Goal: Find specific page/section: Find specific page/section

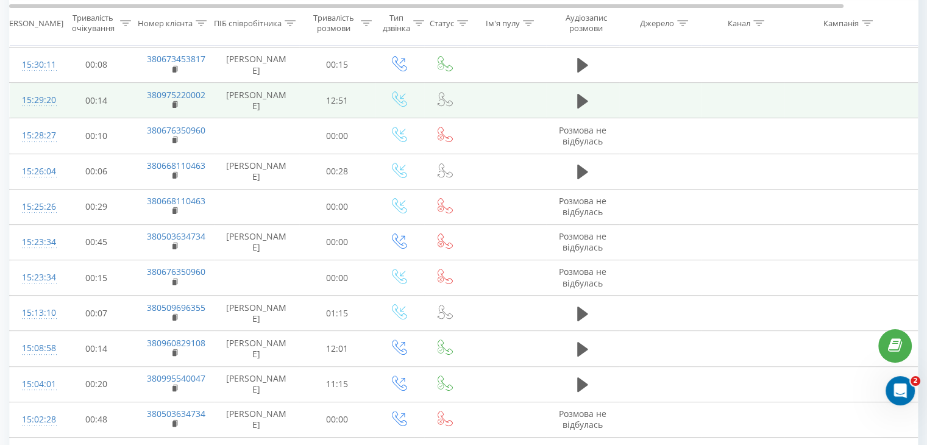
scroll to position [131, 0]
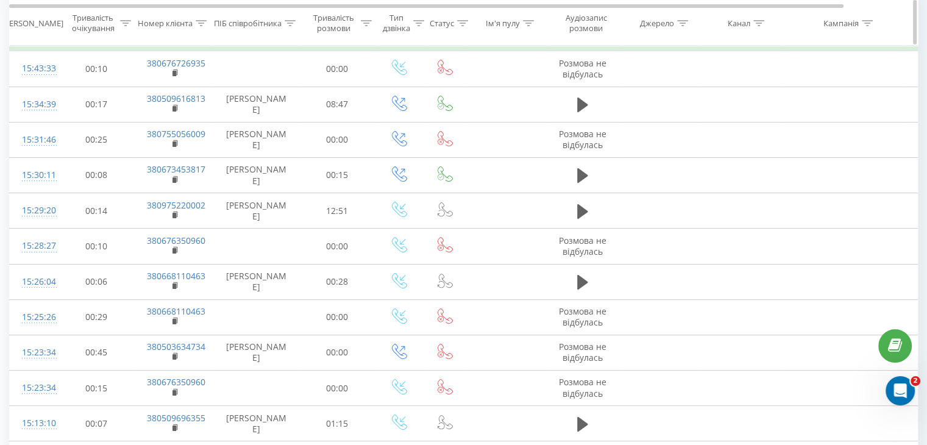
click at [292, 23] on icon at bounding box center [289, 22] width 11 height 6
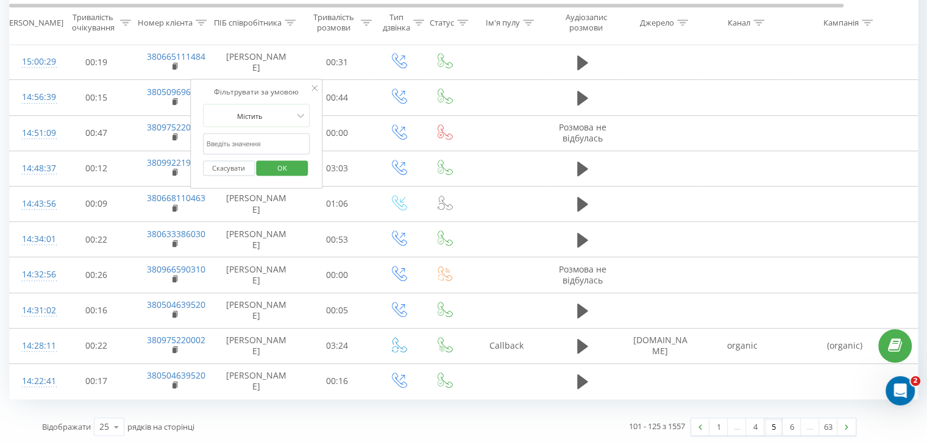
scroll to position [704, 0]
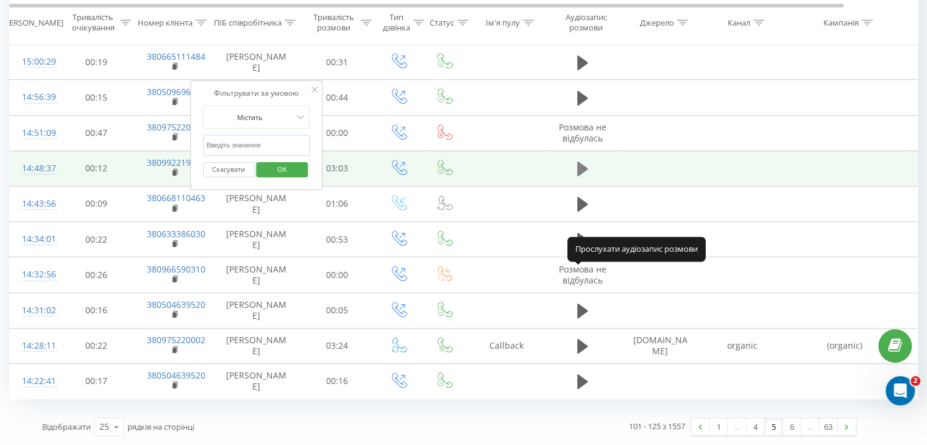
click at [580, 176] on icon at bounding box center [582, 168] width 11 height 15
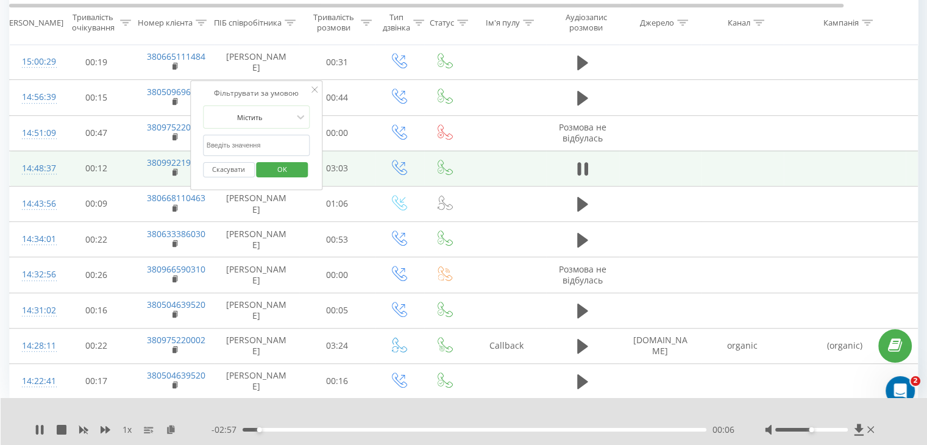
click at [315, 87] on icon at bounding box center [314, 90] width 6 height 6
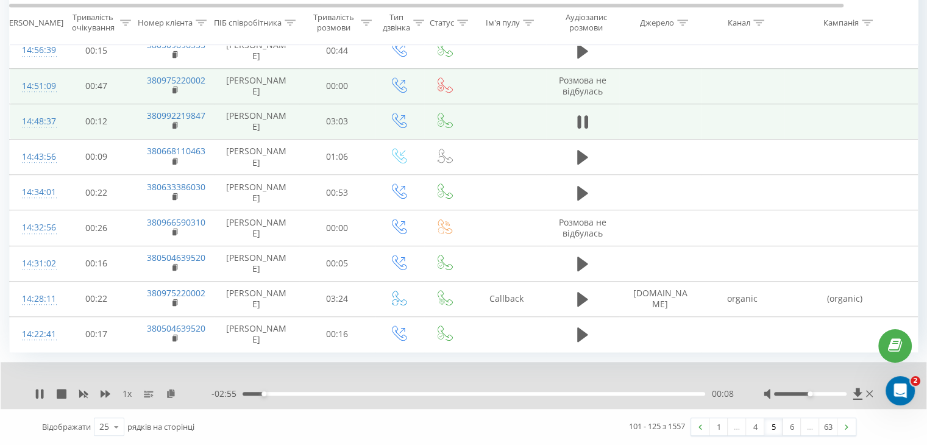
scroll to position [894, 0]
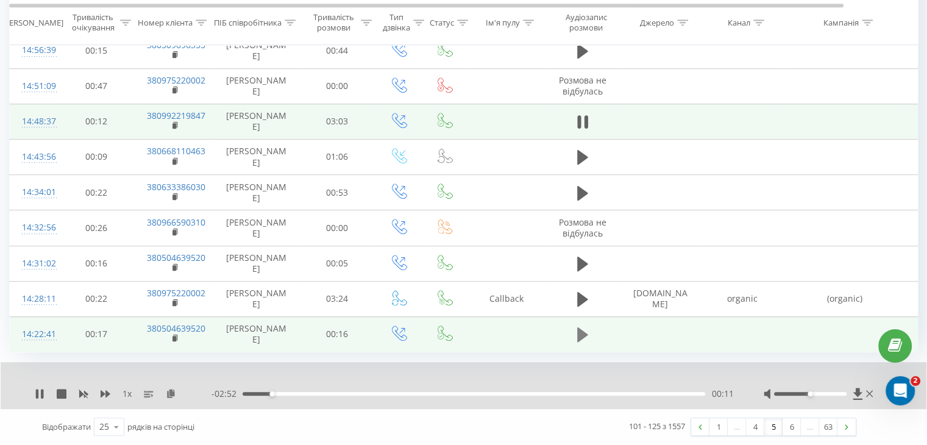
click at [578, 328] on icon at bounding box center [582, 334] width 11 height 15
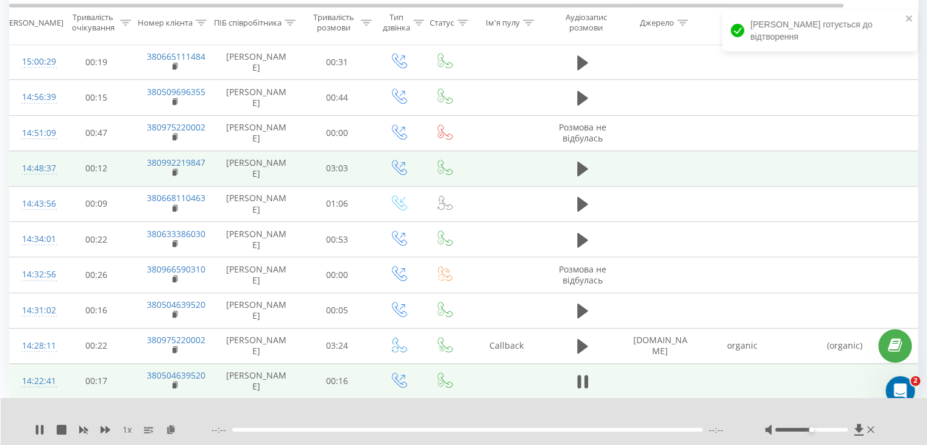
scroll to position [694, 0]
click at [290, 22] on icon at bounding box center [289, 22] width 11 height 6
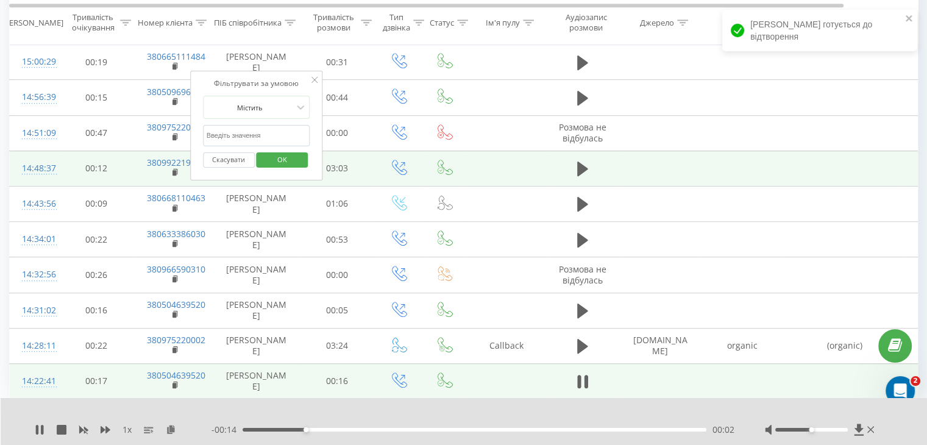
click at [277, 125] on input "text" at bounding box center [256, 135] width 107 height 21
type input "р"
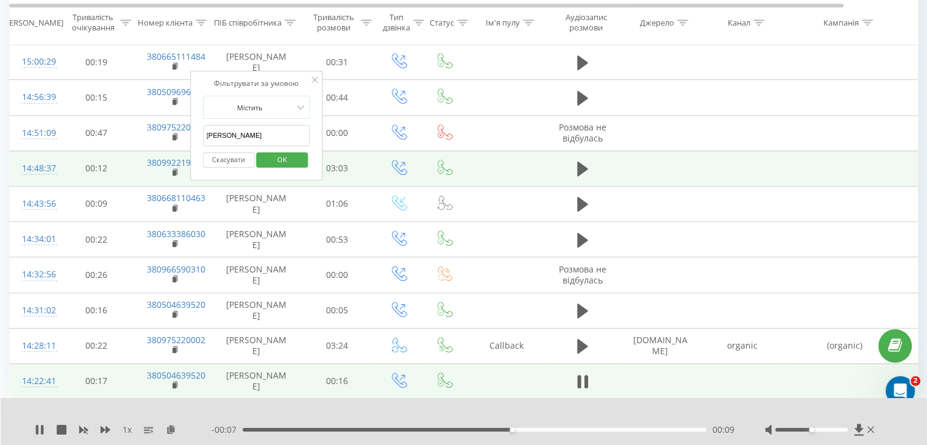
type input "[PERSON_NAME]"
click at [276, 150] on span "OK" at bounding box center [282, 159] width 34 height 19
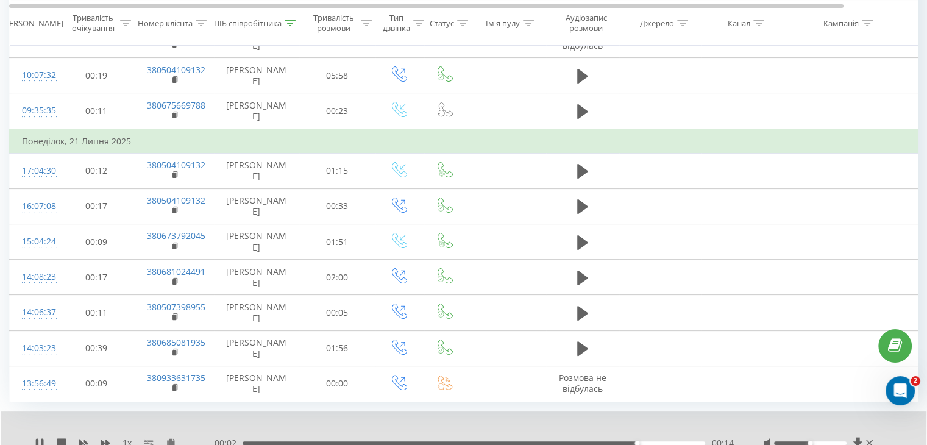
scroll to position [313, 0]
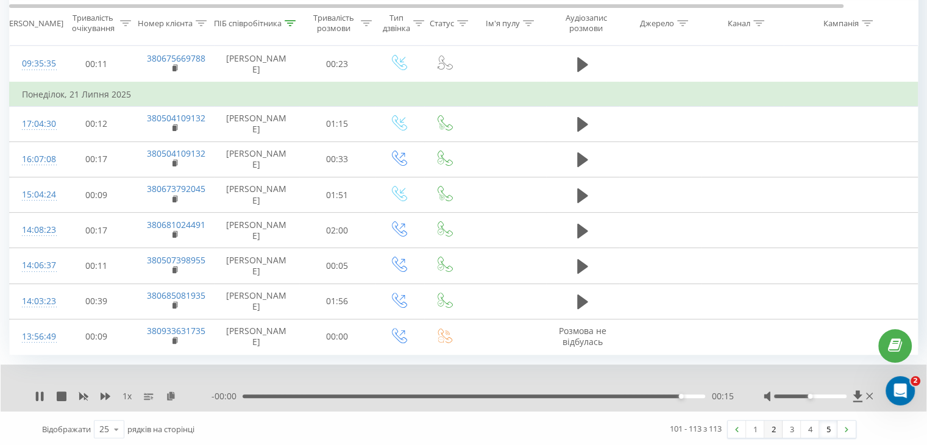
click at [771, 425] on link "2" at bounding box center [773, 428] width 18 height 17
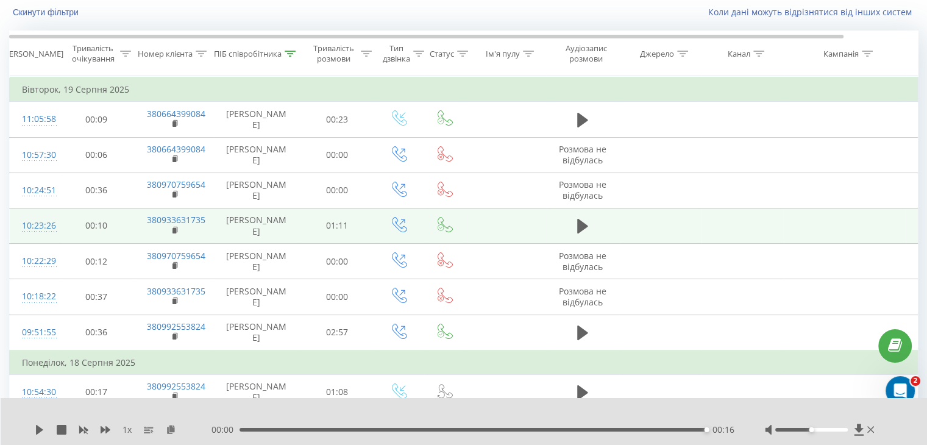
scroll to position [141, 0]
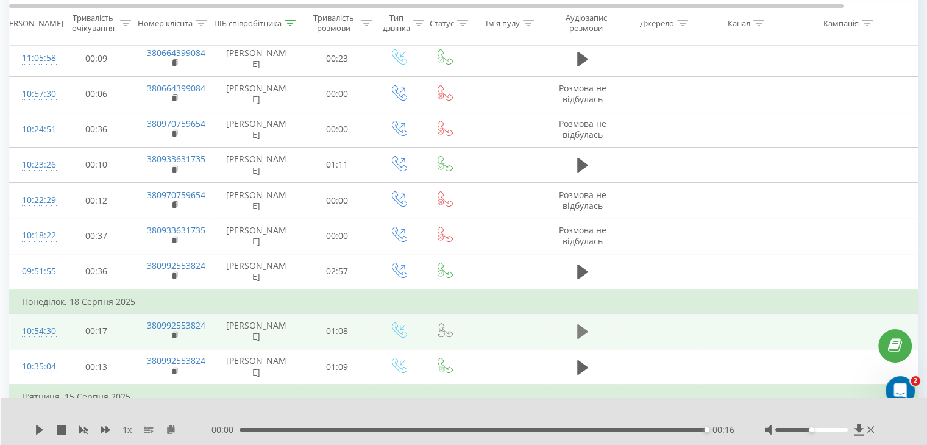
click at [590, 334] on button at bounding box center [582, 331] width 18 height 18
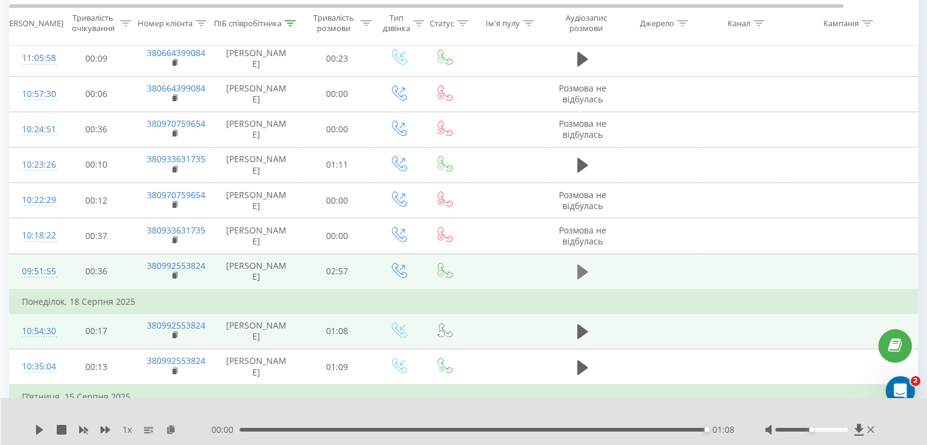
click at [590, 275] on button at bounding box center [582, 272] width 18 height 18
click at [579, 275] on icon at bounding box center [579, 271] width 4 height 13
click at [41, 430] on icon at bounding box center [39, 430] width 7 height 10
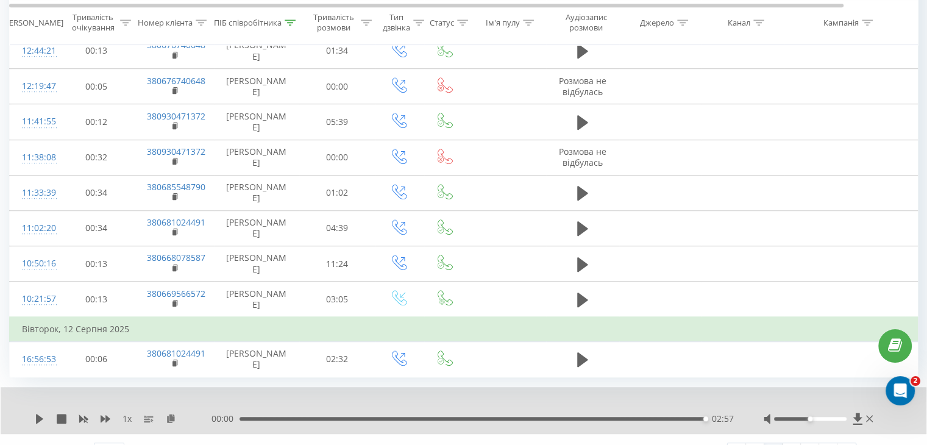
scroll to position [810, 0]
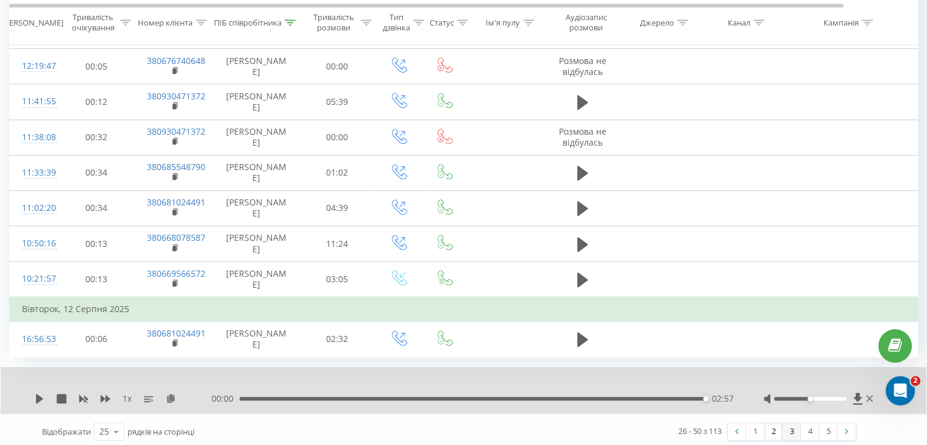
click at [791, 427] on link "3" at bounding box center [791, 431] width 18 height 17
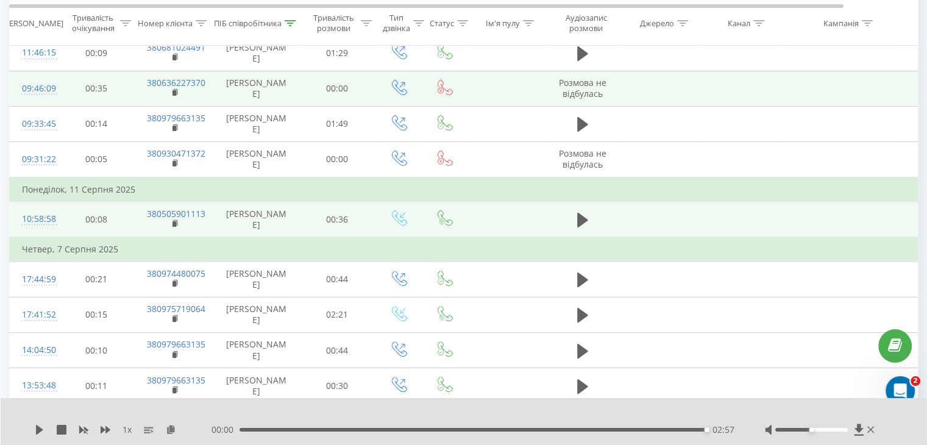
scroll to position [568, 0]
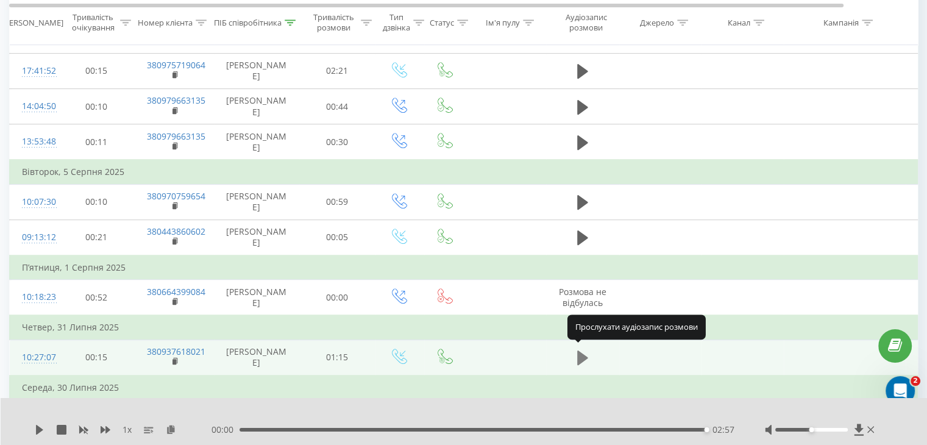
click at [580, 357] on icon at bounding box center [582, 357] width 11 height 15
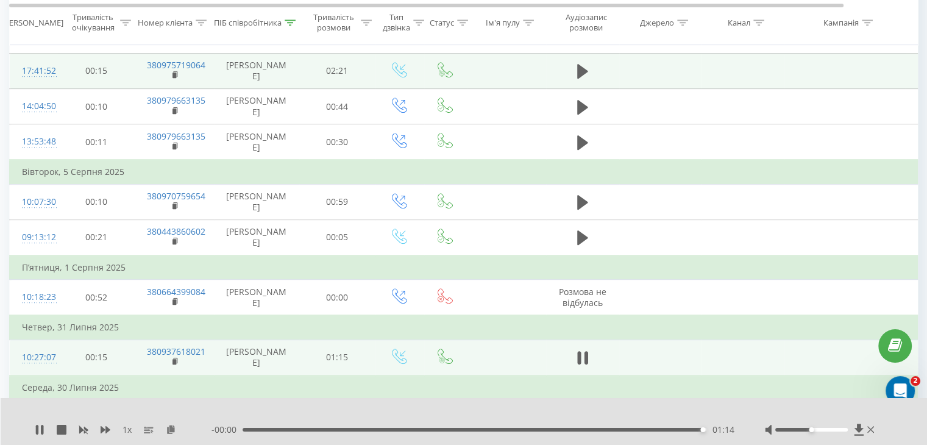
click at [601, 69] on td at bounding box center [582, 70] width 73 height 35
click at [586, 69] on icon at bounding box center [582, 71] width 11 height 15
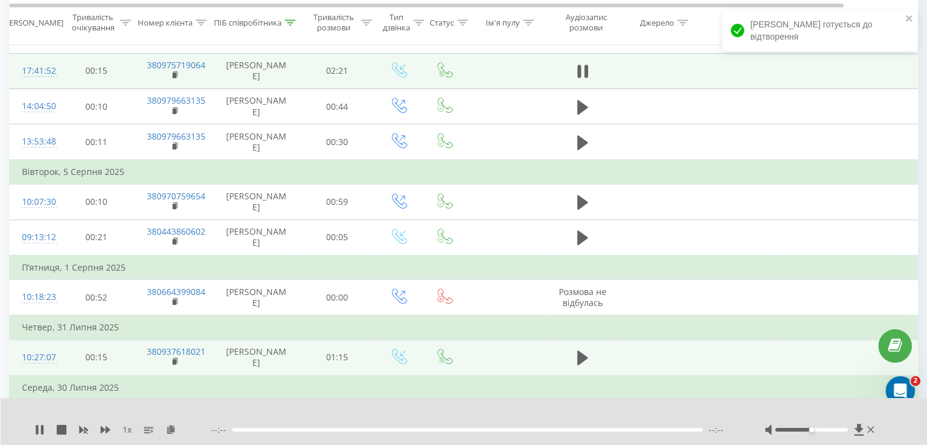
click at [46, 431] on div "1 x" at bounding box center [123, 429] width 177 height 12
click at [39, 428] on icon at bounding box center [40, 430] width 10 height 10
click at [40, 429] on icon at bounding box center [39, 430] width 7 height 10
click at [41, 429] on icon at bounding box center [42, 430] width 2 height 10
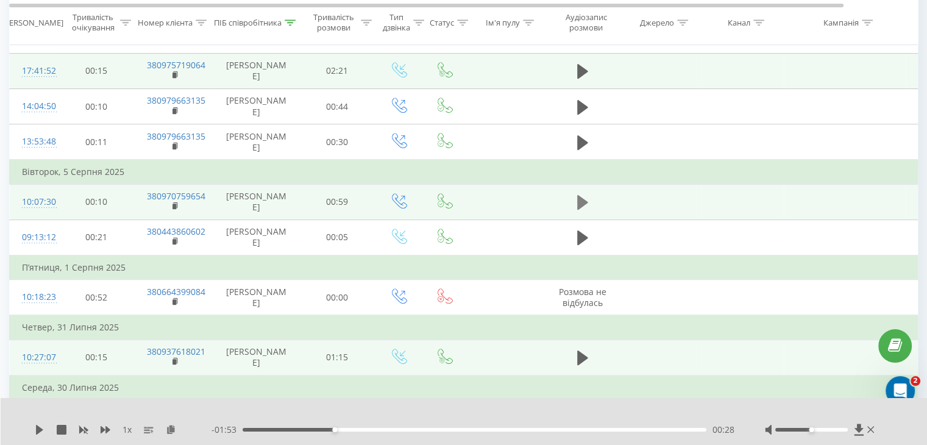
click at [575, 199] on button at bounding box center [582, 202] width 18 height 18
click at [574, 202] on button at bounding box center [582, 202] width 18 height 18
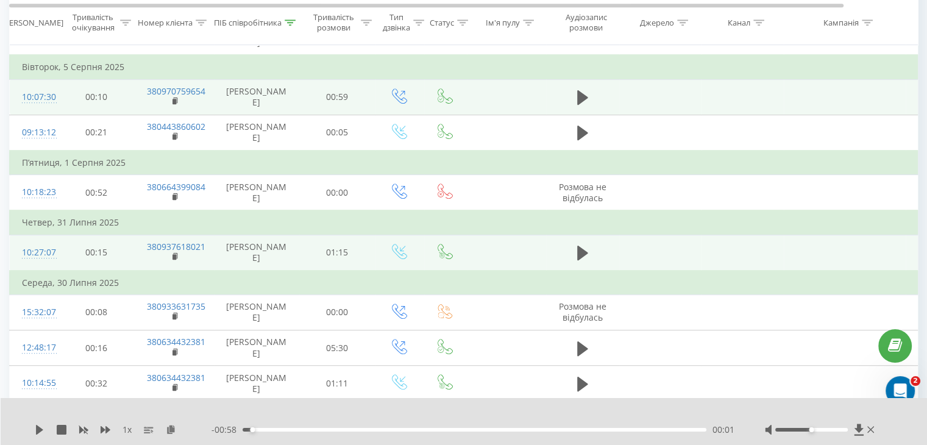
scroll to position [674, 0]
